Goal: Task Accomplishment & Management: Use online tool/utility

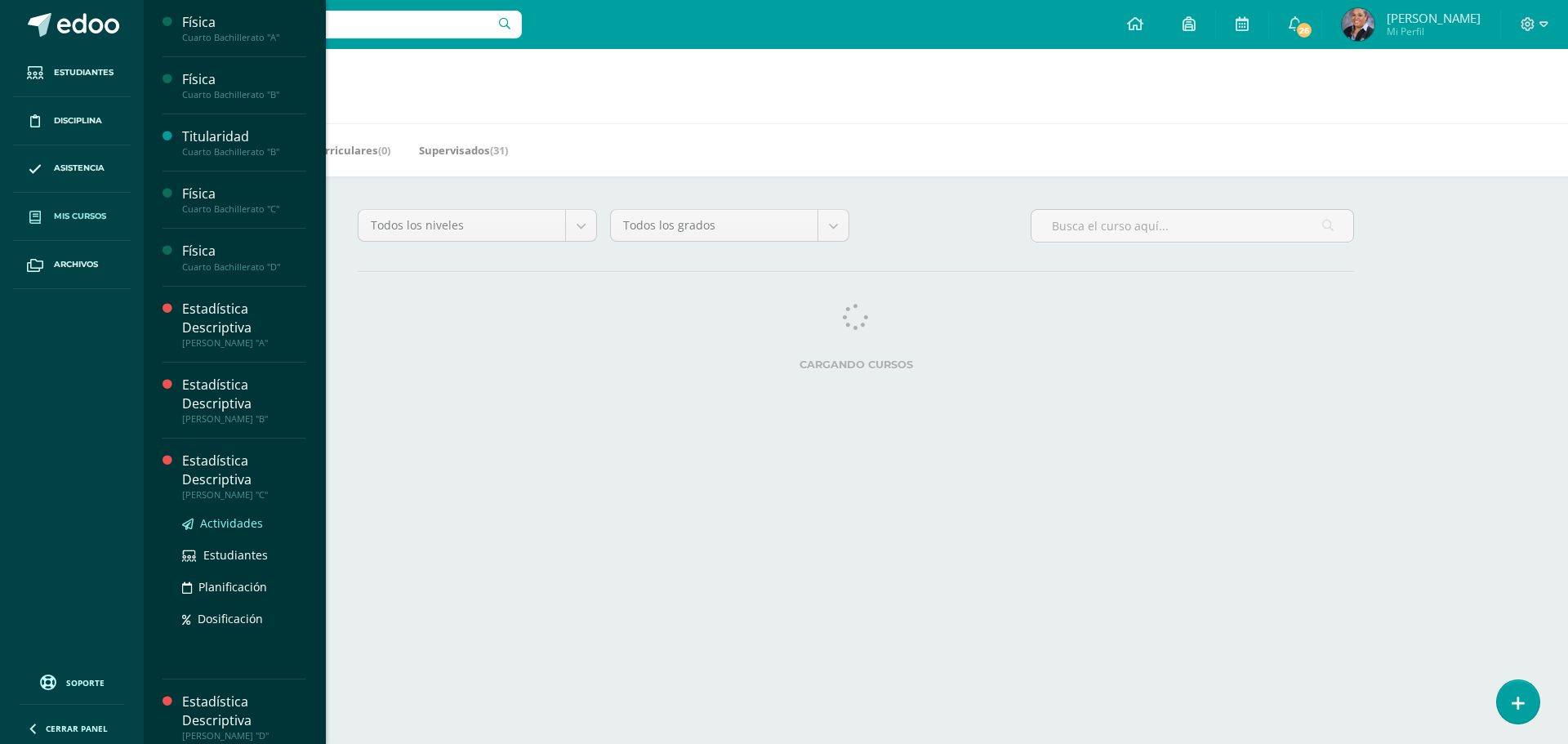
click at [229, 524] on span "Actividades" at bounding box center [232, 523] width 63 height 15
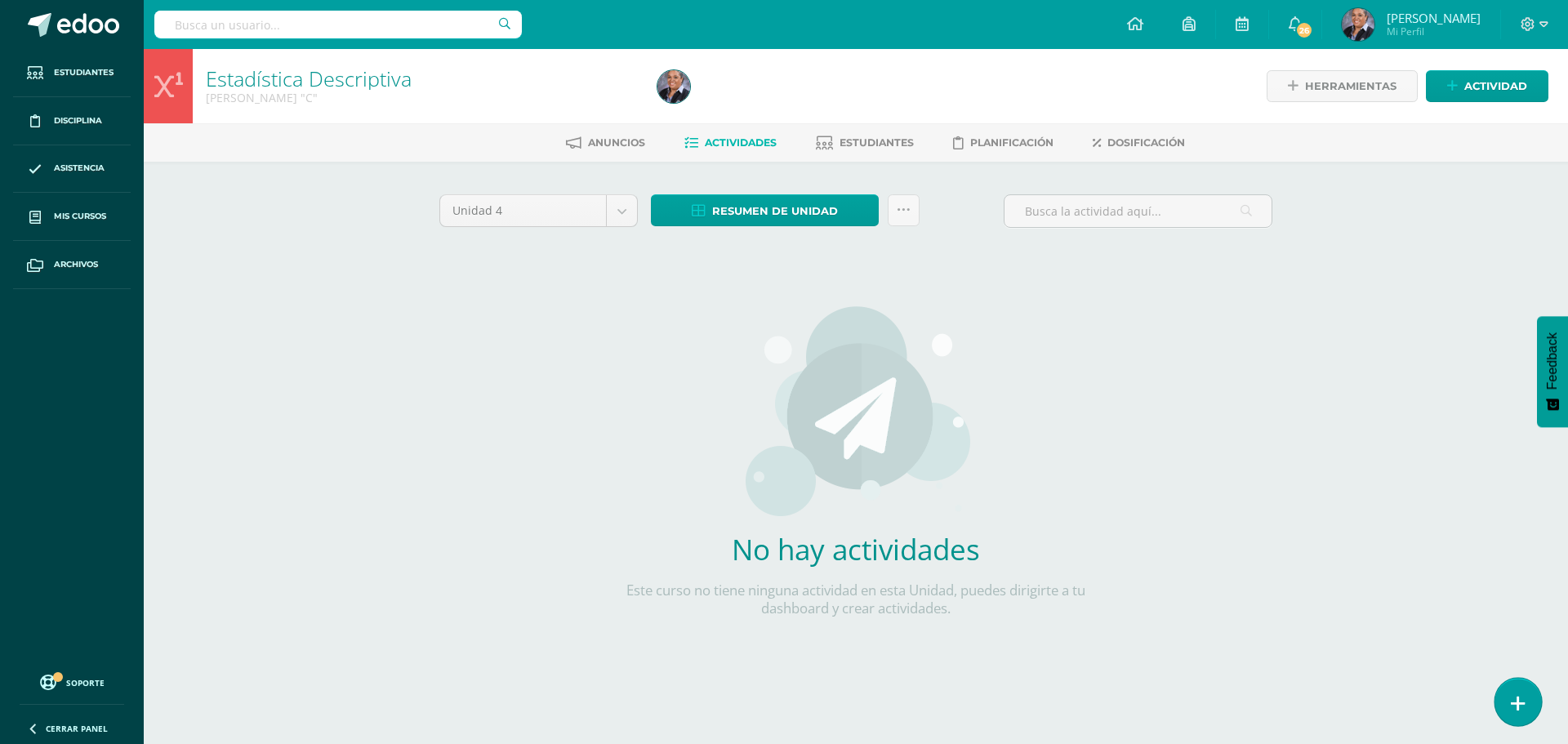
click at [1516, 703] on icon at bounding box center [1518, 704] width 14 height 19
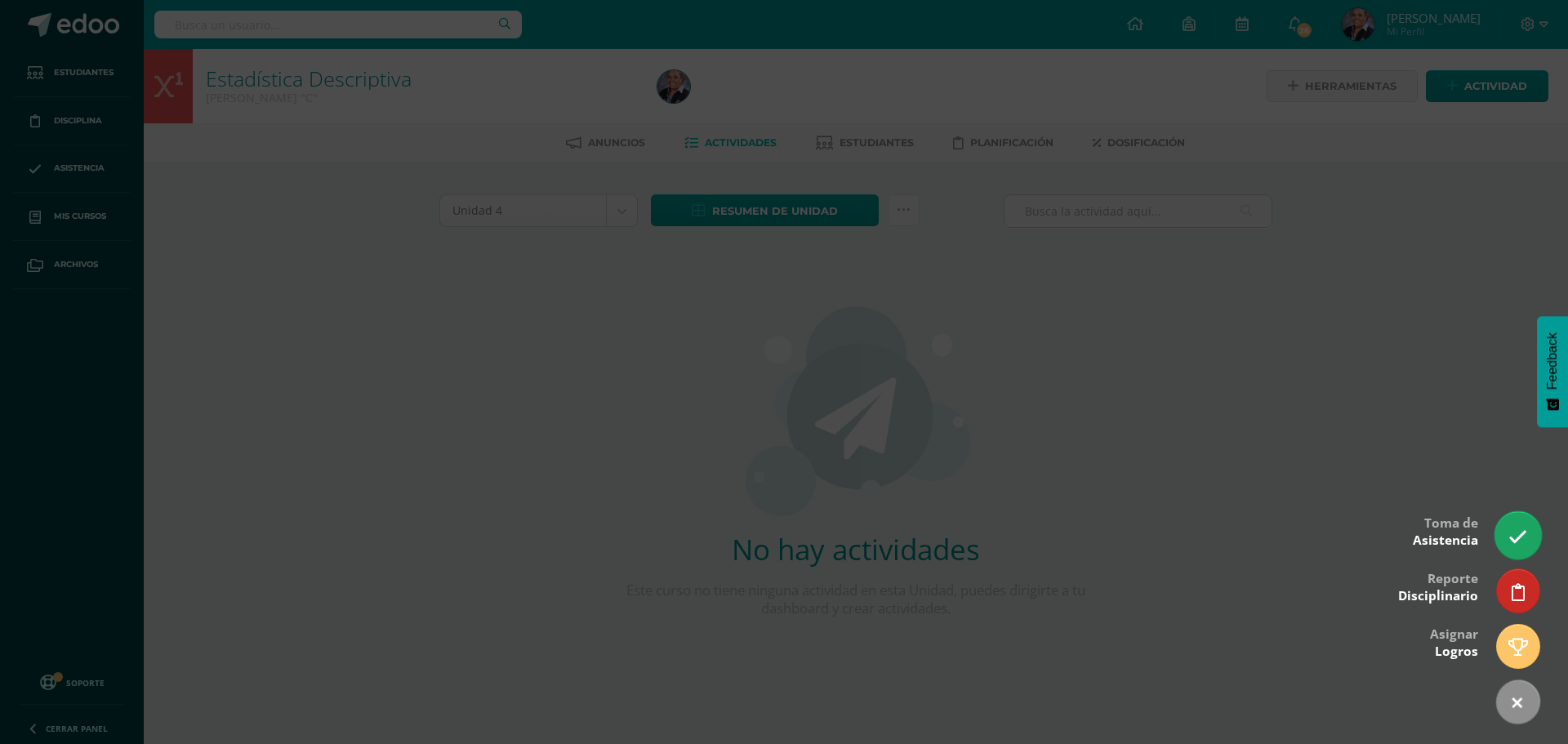
click at [1513, 544] on icon at bounding box center [1519, 537] width 19 height 19
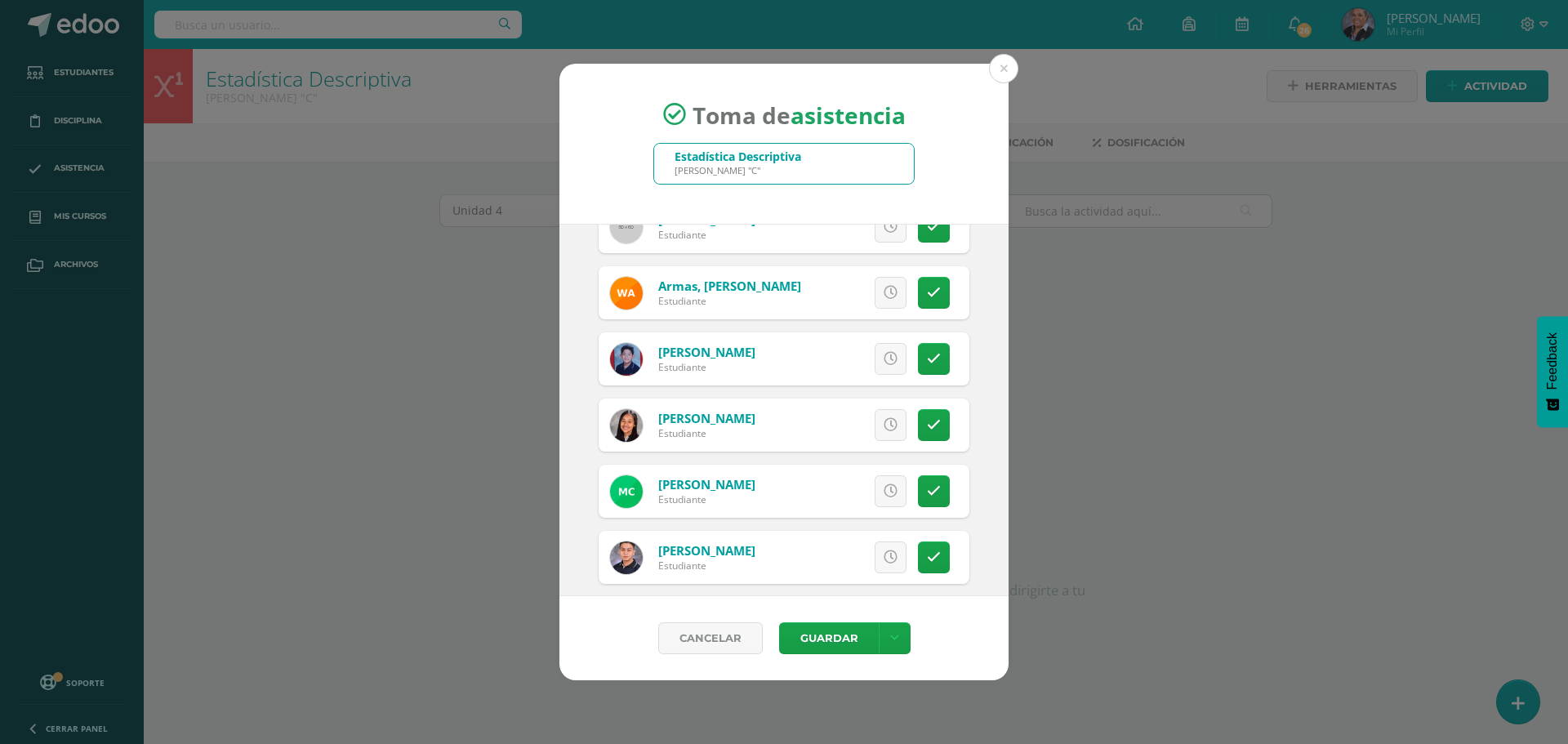
scroll to position [245, 0]
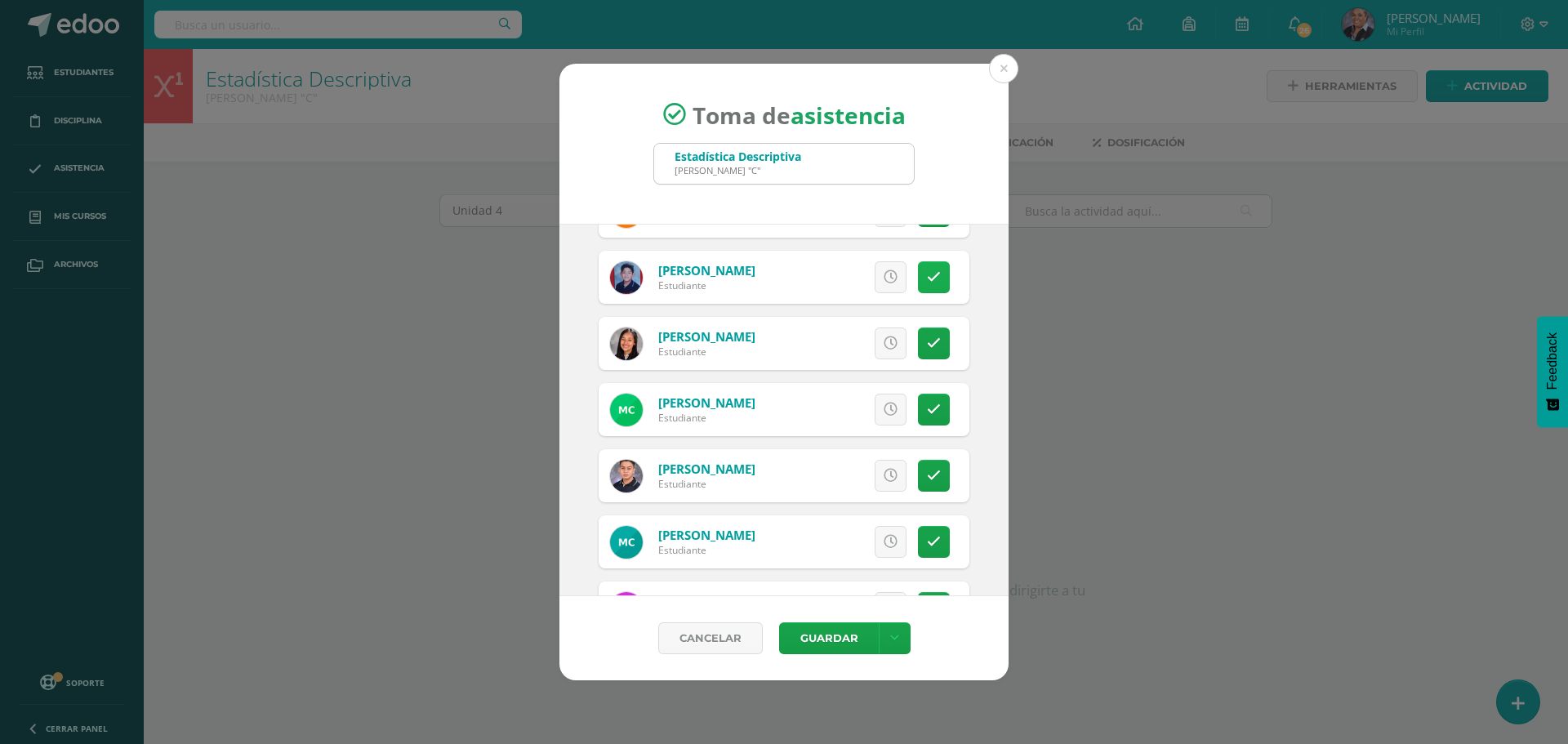
click at [927, 274] on icon at bounding box center [934, 277] width 14 height 14
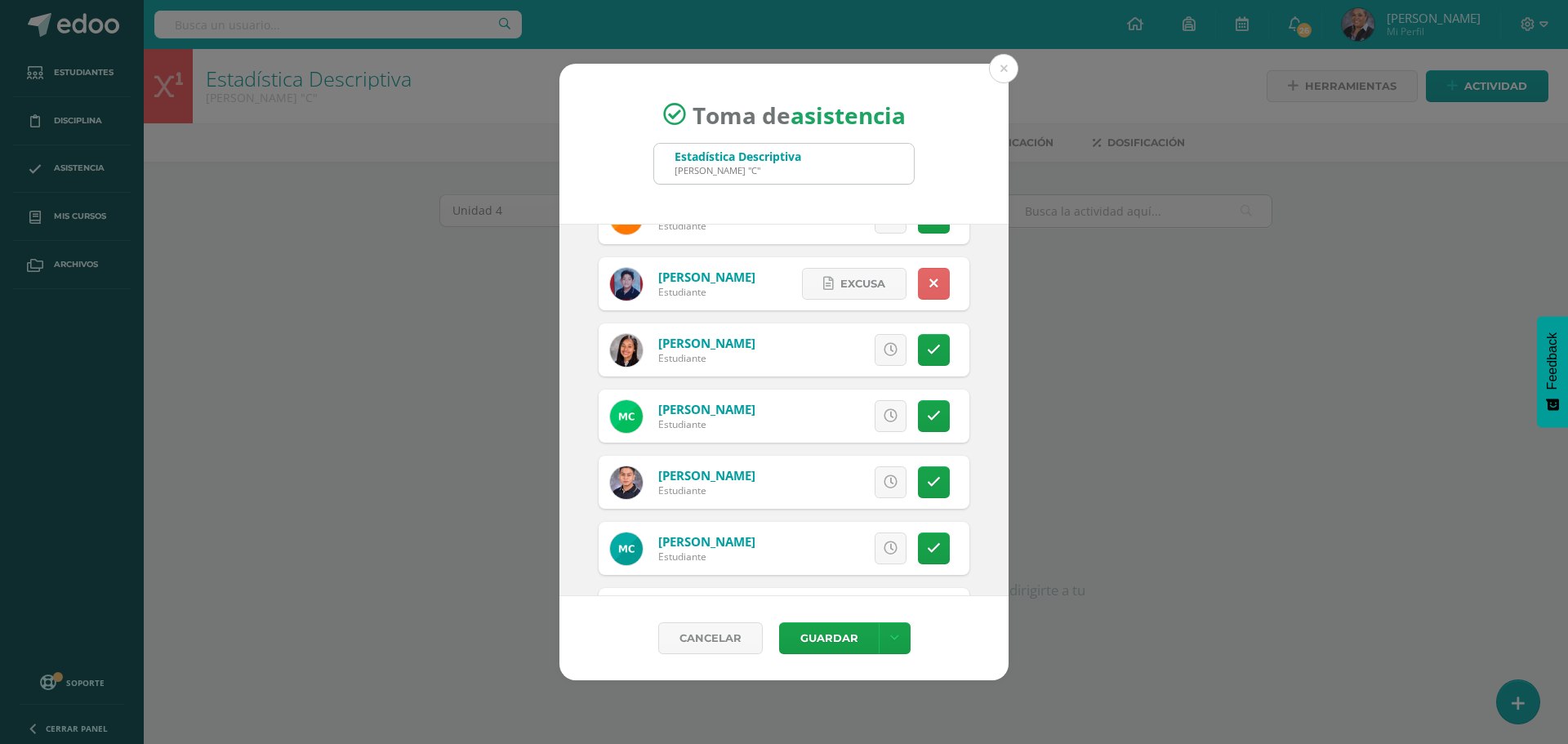
scroll to position [0, 0]
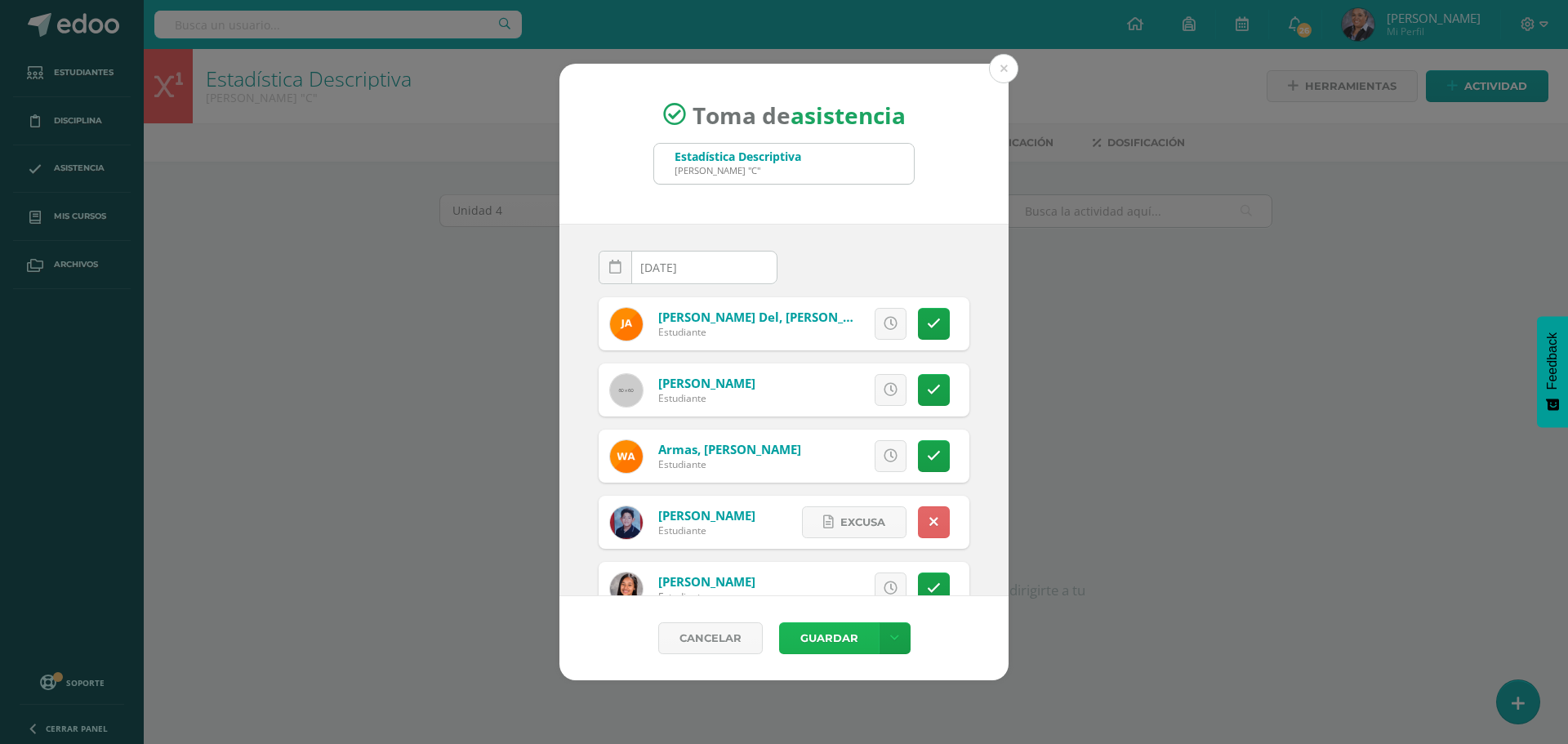
click at [837, 646] on button "Guardar" at bounding box center [829, 639] width 100 height 32
